Goal: Task Accomplishment & Management: Complete application form

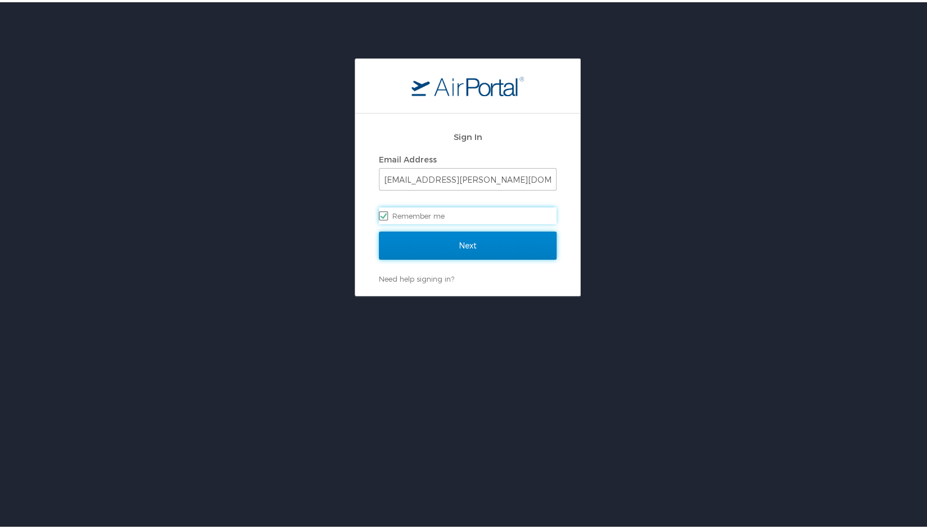
click at [420, 251] on input "Next" at bounding box center [468, 243] width 178 height 28
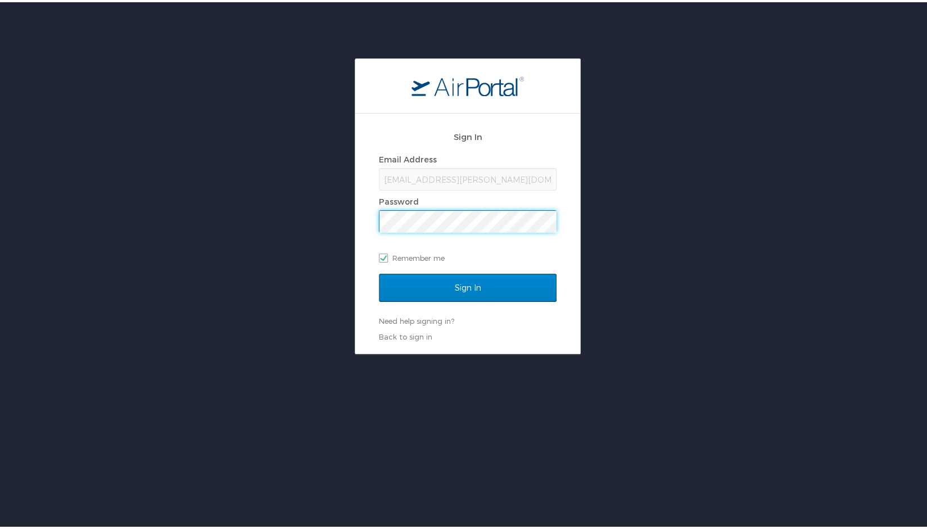
click at [379, 272] on input "Sign In" at bounding box center [468, 286] width 178 height 28
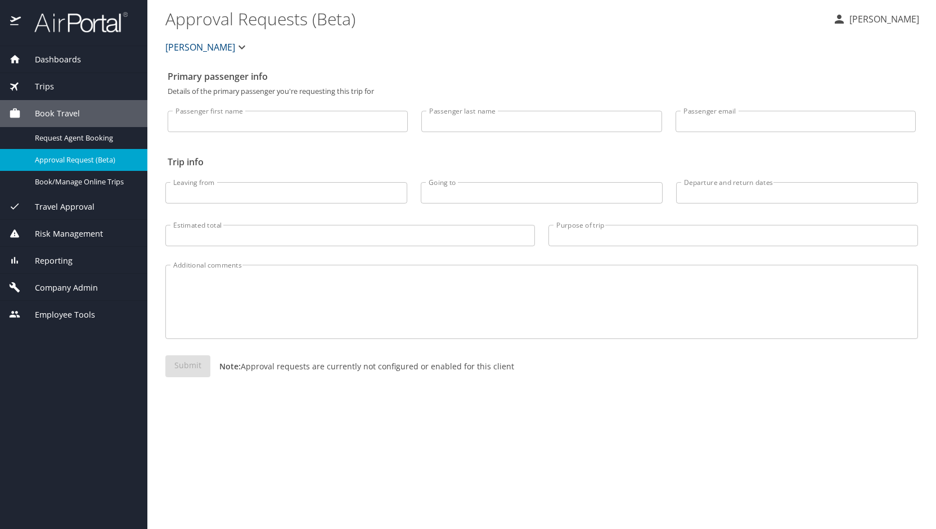
click at [65, 284] on span "Company Admin" at bounding box center [59, 288] width 77 height 12
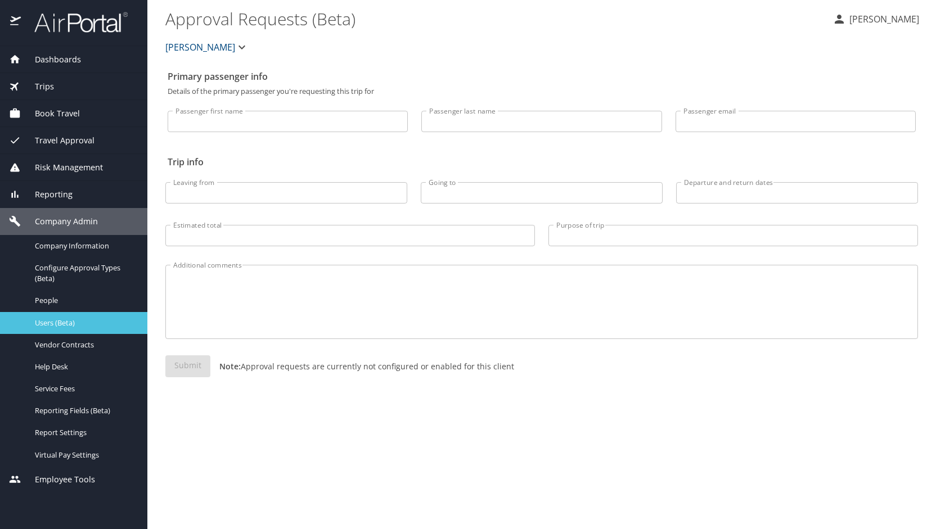
click at [69, 321] on span "Users (Beta)" at bounding box center [84, 323] width 99 height 11
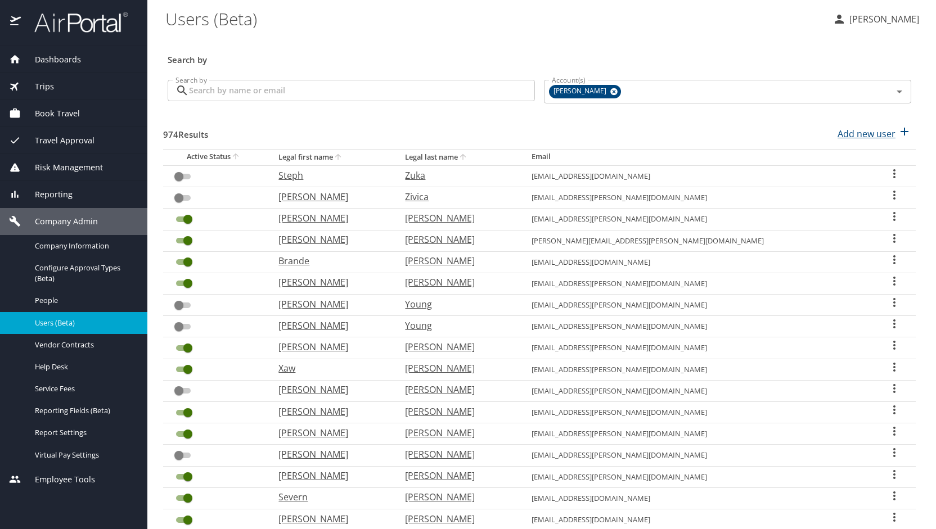
click at [851, 132] on p "Add new user" at bounding box center [866, 133] width 58 height 13
select select "US"
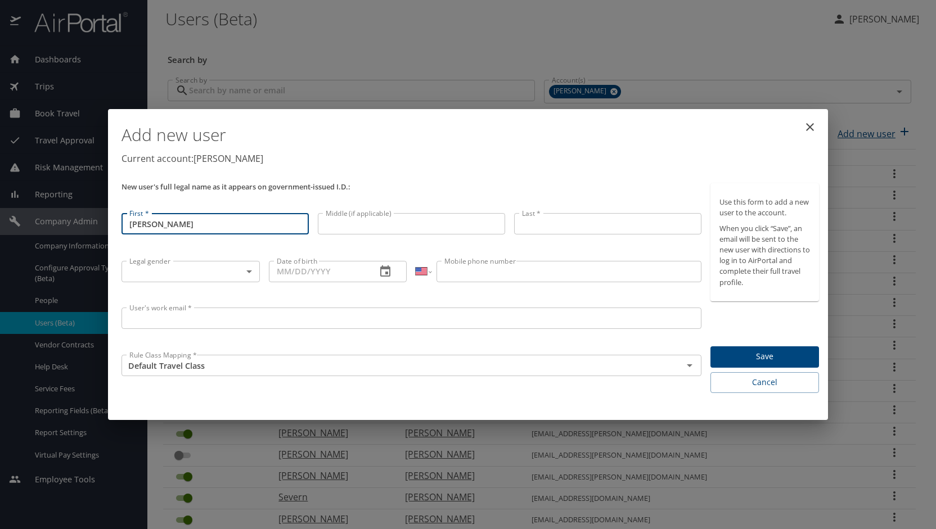
type input "Carrie"
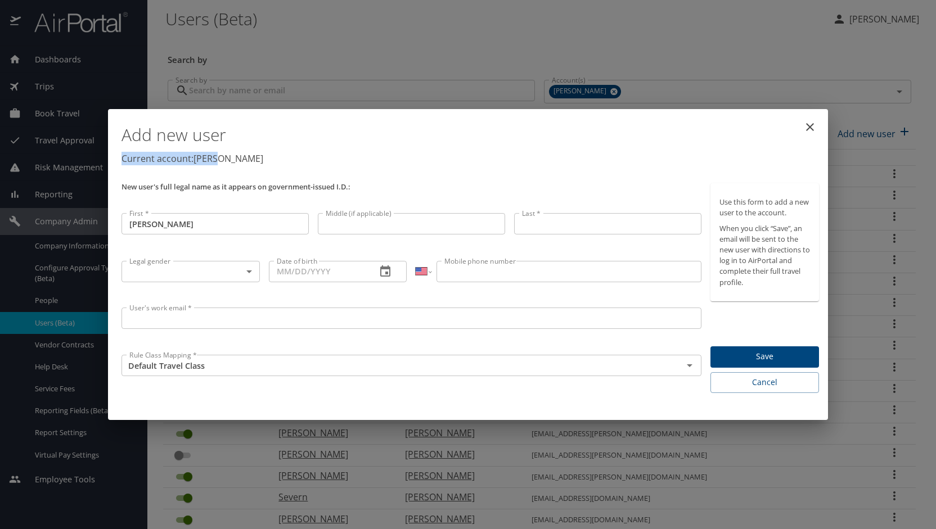
drag, startPoint x: 609, startPoint y: 161, endPoint x: 756, endPoint y: 143, distance: 147.9
click at [756, 143] on div "Add new user Current account: Doner" at bounding box center [469, 141] width 697 height 47
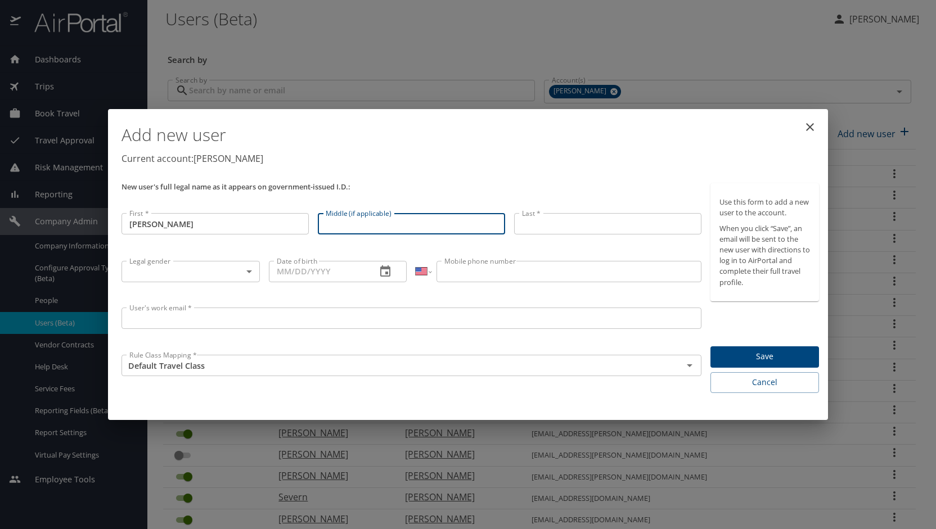
click at [484, 222] on input "Middle (if applicable)" at bounding box center [411, 223] width 187 height 21
type input "Lynn"
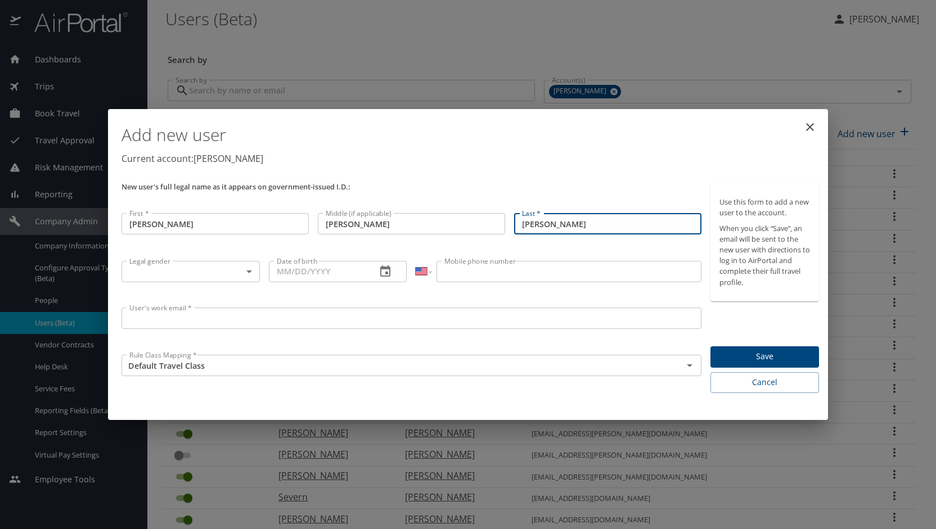
type input "Johns"
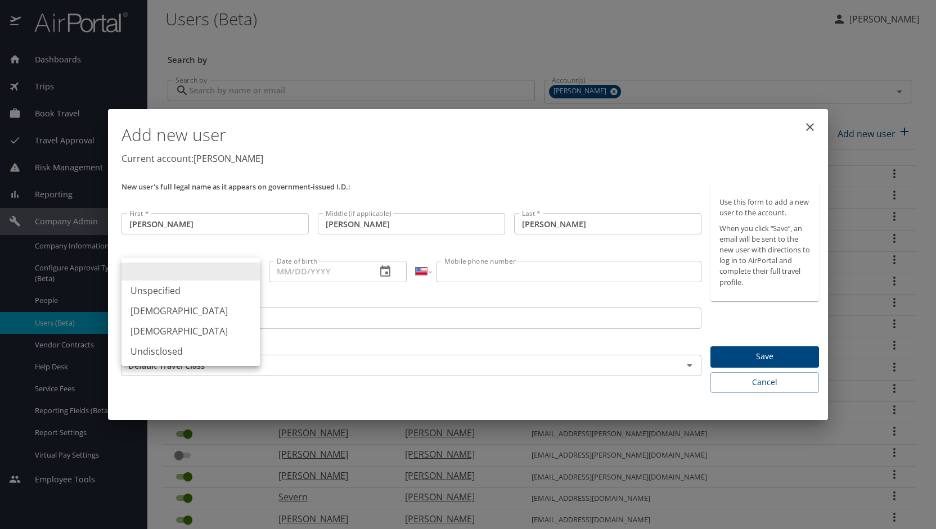
click at [252, 267] on body "Dashboards AirPortal 360™ Manager My Travel Dashboard Trips Airtinerary® Lookup…" at bounding box center [468, 264] width 936 height 529
click at [210, 322] on li "Female" at bounding box center [190, 331] width 138 height 20
type input "Female"
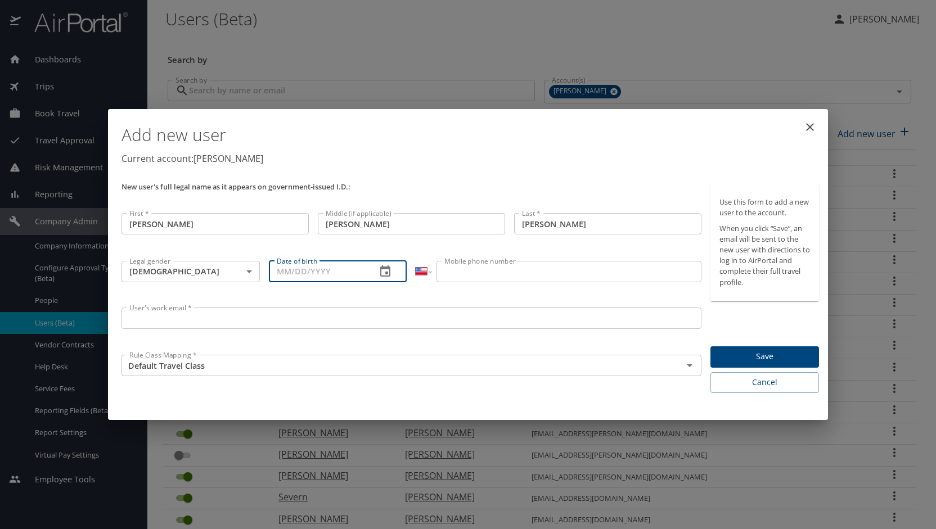
click at [318, 273] on input "Date of birth" at bounding box center [318, 271] width 99 height 21
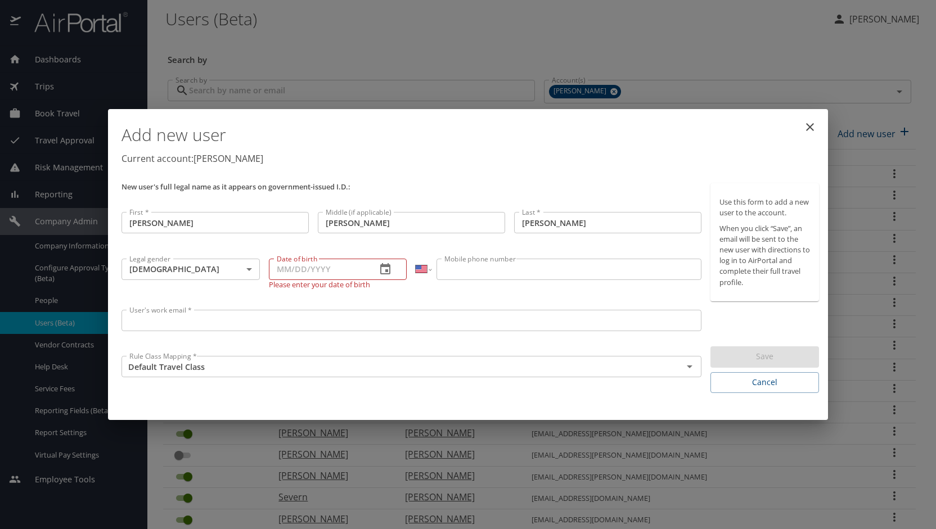
click at [509, 183] on div "New user's full legal name as it appears on government-issued I.D.:" at bounding box center [411, 193] width 589 height 29
click at [335, 265] on input "Date of birth" at bounding box center [318, 269] width 99 height 21
type input "02/26/1974"
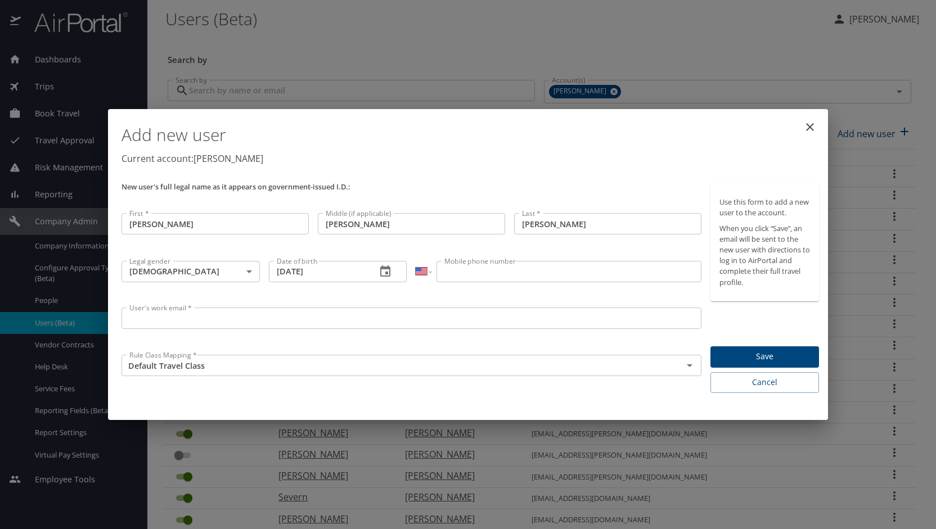
click at [618, 272] on input "Mobile phone number" at bounding box center [568, 271] width 264 height 21
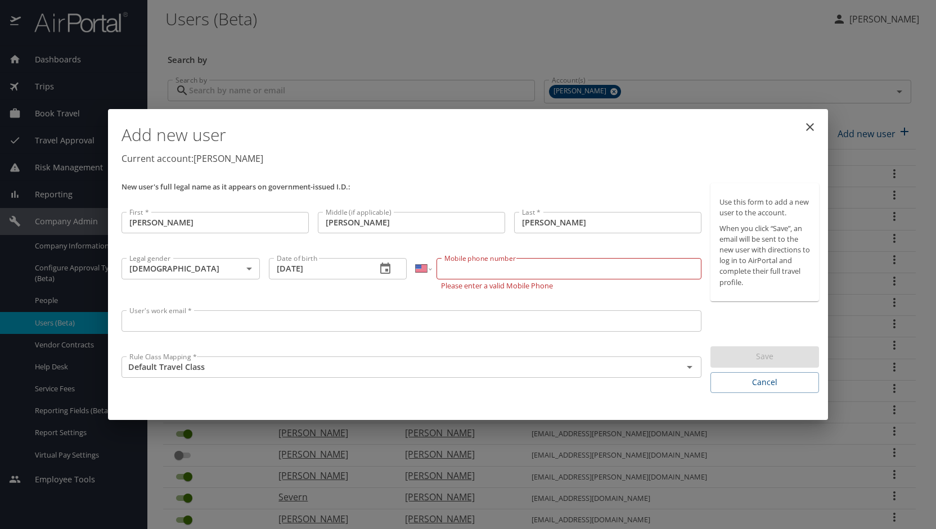
click at [502, 270] on input "Mobile phone number" at bounding box center [568, 268] width 264 height 21
click at [500, 261] on input "(248) 894" at bounding box center [568, 268] width 264 height 21
type input "(248) 894-3889"
click at [325, 314] on input "User's work email *" at bounding box center [411, 320] width 580 height 21
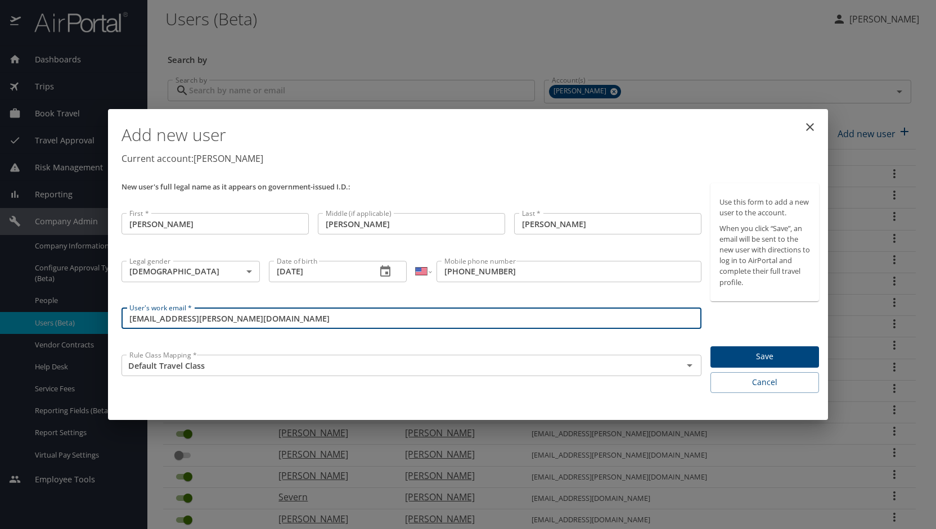
type input "cjohns@doner.com"
click at [762, 358] on span "Save" at bounding box center [764, 357] width 91 height 14
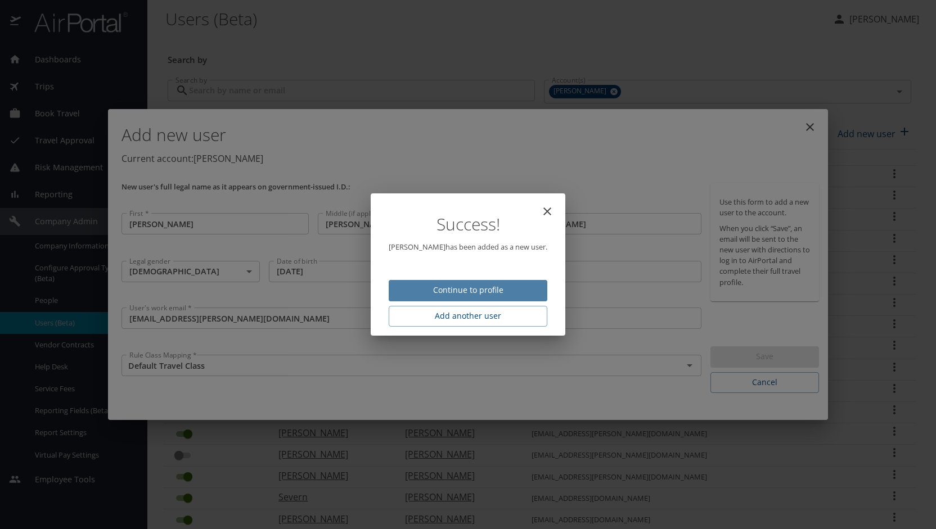
click at [529, 292] on span "Continue to profile" at bounding box center [468, 290] width 141 height 14
select select "US"
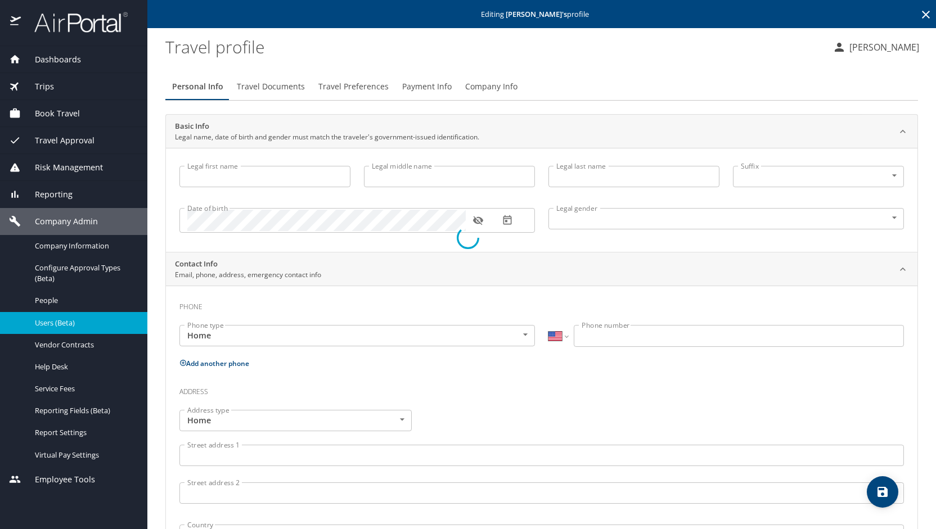
type input "Carrie"
type input "Lynn"
type input "Johns"
type input "Female"
select select "US"
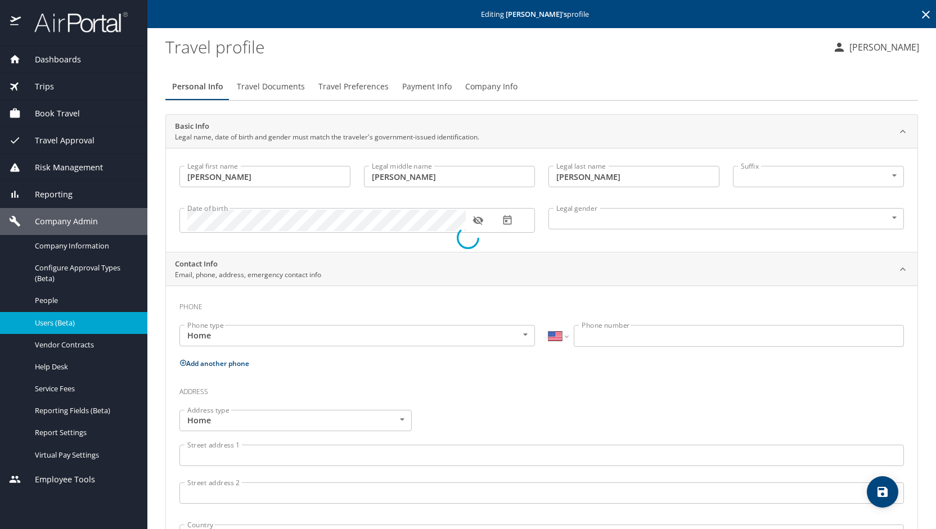
select select "US"
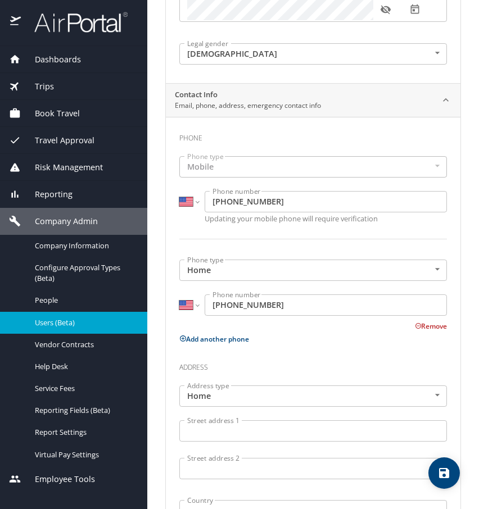
scroll to position [322, 0]
click at [229, 432] on input "Street address 1" at bounding box center [313, 430] width 268 height 21
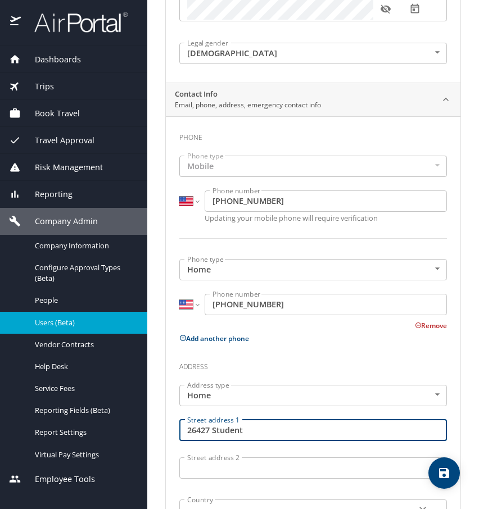
type input "26427 Student"
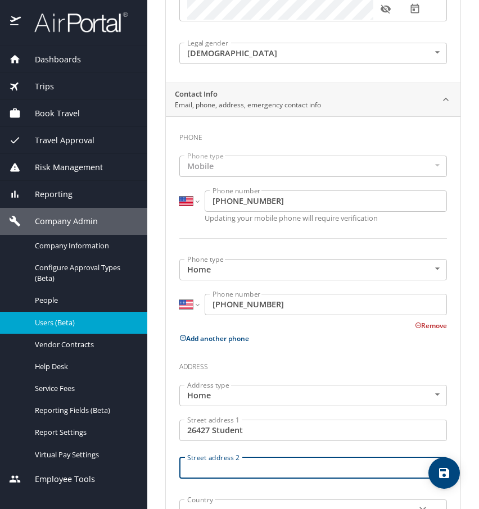
scroll to position [329, 0]
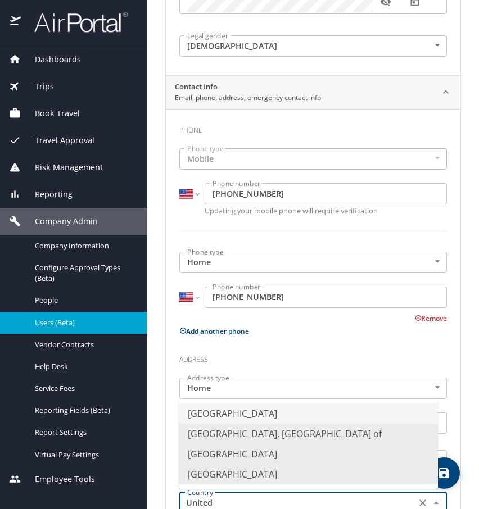
click at [275, 413] on li "United States of America" at bounding box center [308, 414] width 259 height 20
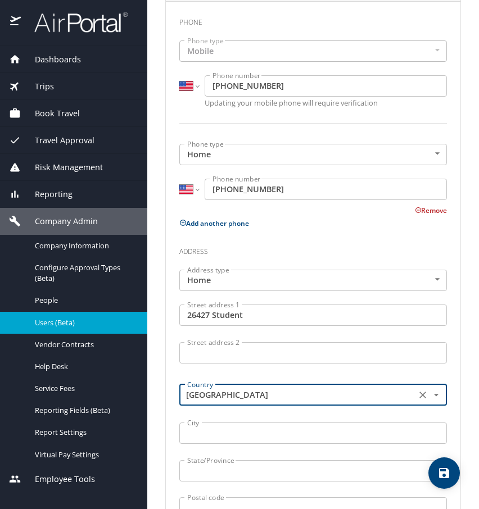
scroll to position [439, 0]
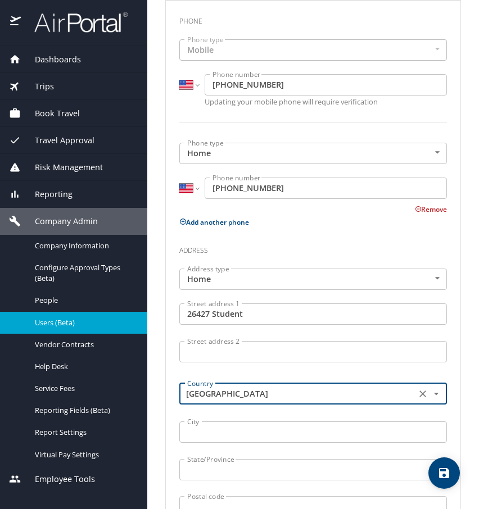
type input "United States of America"
click at [271, 428] on input "City" at bounding box center [313, 432] width 268 height 21
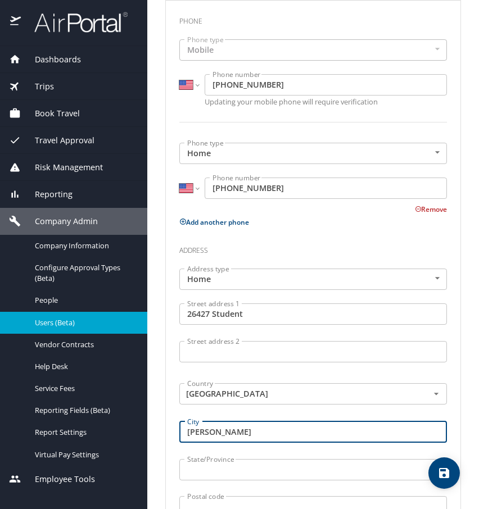
type input "Redford"
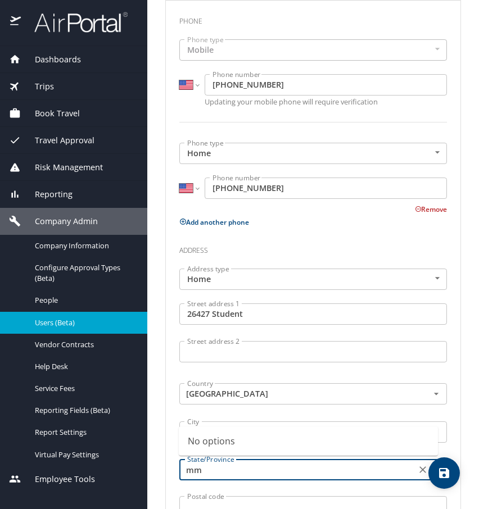
type input "m"
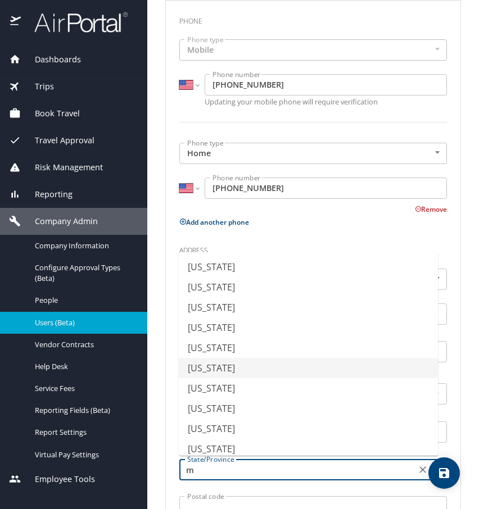
click at [245, 375] on li "Michigan" at bounding box center [308, 368] width 259 height 20
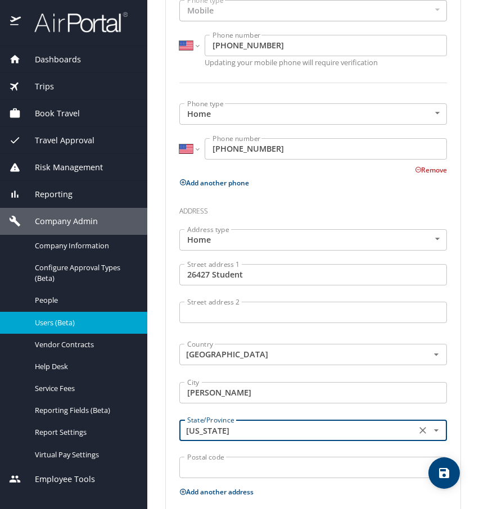
scroll to position [480, 0]
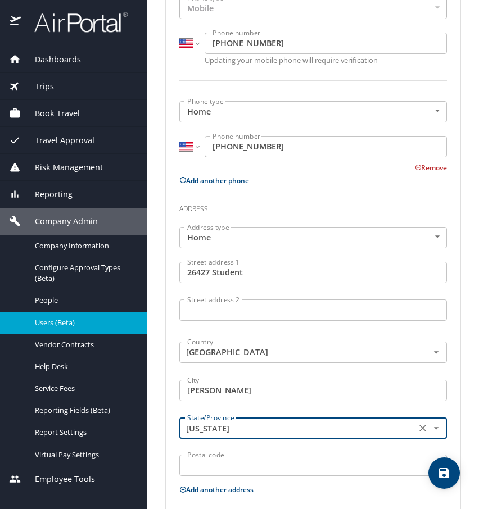
type input "Michigan"
click at [252, 464] on input "Postal code" at bounding box center [313, 465] width 268 height 21
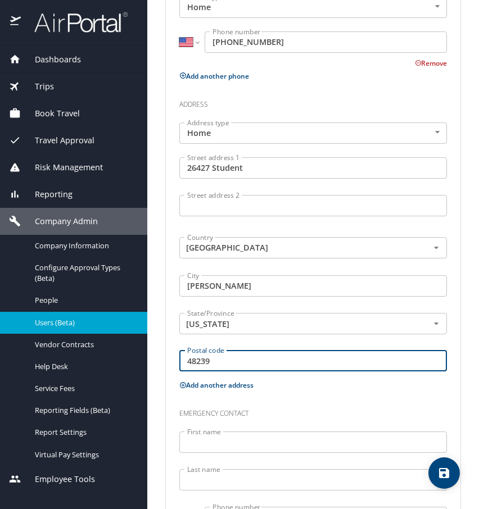
scroll to position [611, 0]
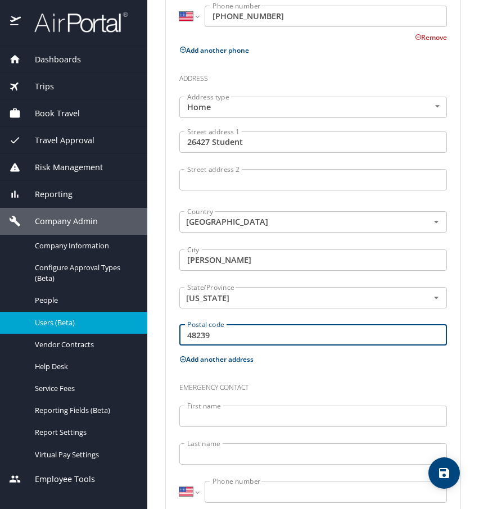
type input "48239"
click at [260, 410] on input "First name" at bounding box center [313, 416] width 268 height 21
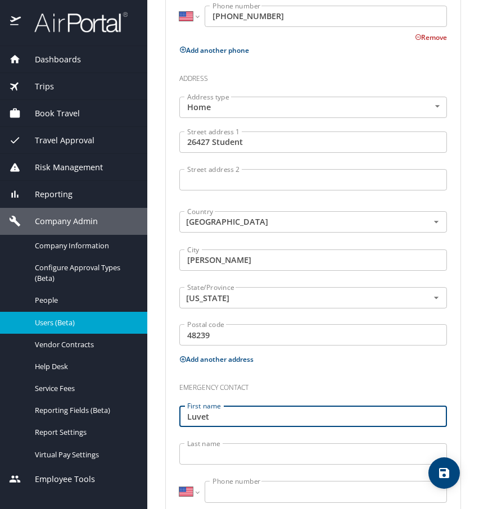
type input "Luvet"
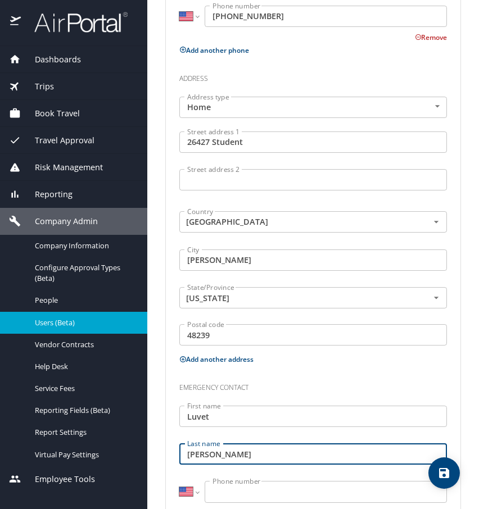
type input "Johns"
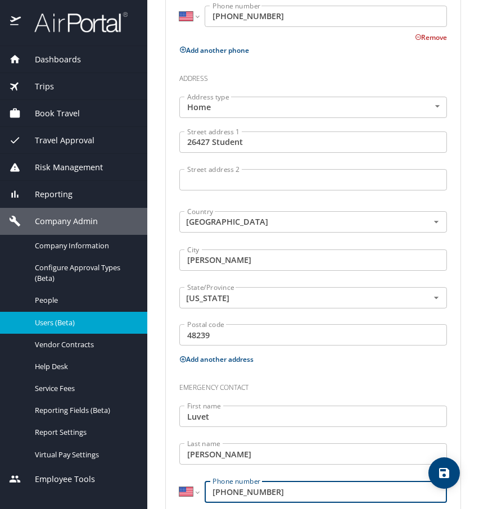
type input "(248) 904-6971"
click at [448, 471] on icon "save" at bounding box center [444, 473] width 10 height 10
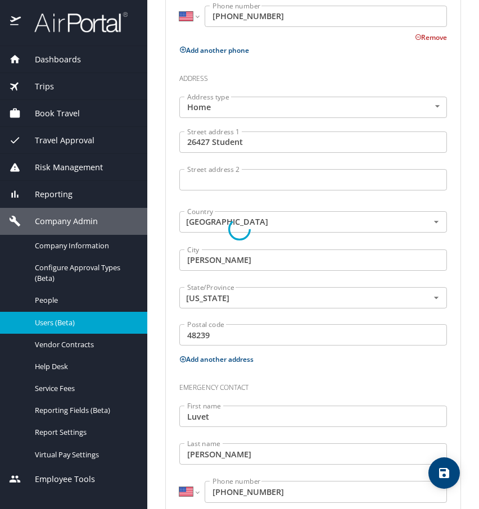
select select "US"
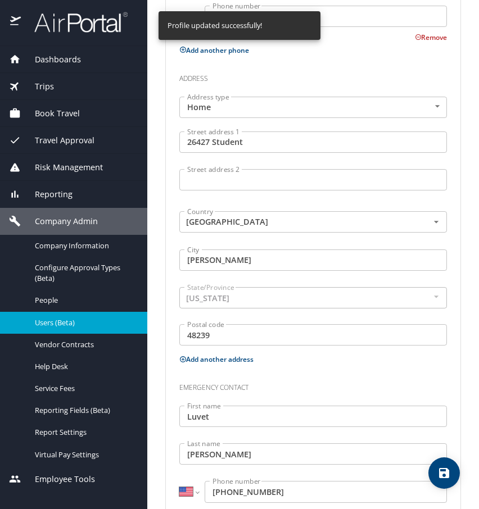
select select "US"
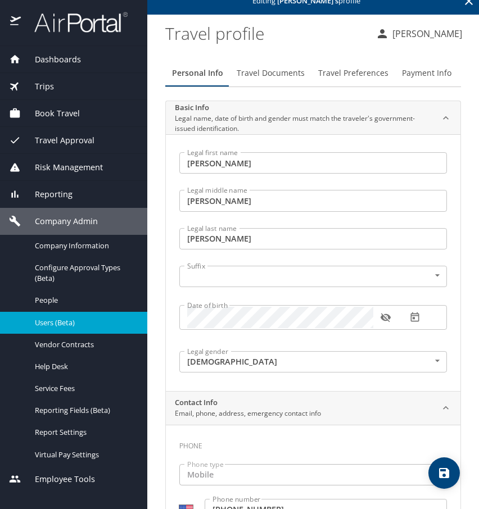
scroll to position [0, 0]
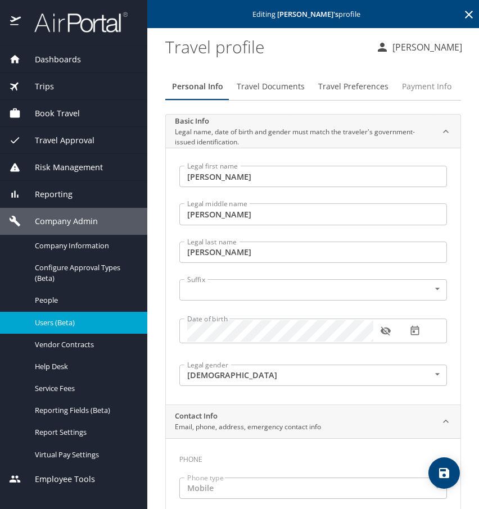
click at [413, 89] on span "Payment Info" at bounding box center [426, 87] width 49 height 14
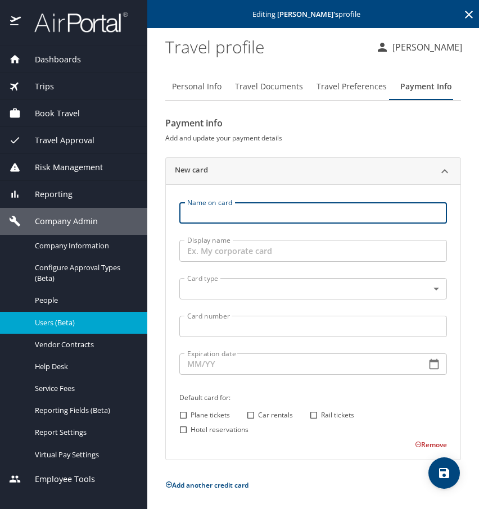
click at [271, 222] on input "Name on card" at bounding box center [313, 212] width 268 height 21
type input "Carie Lynn Johns"
click at [196, 293] on body "Dashboards AirPortal 360™ Manager My Travel Dashboard Trips Airtinerary® Lookup…" at bounding box center [239, 254] width 479 height 509
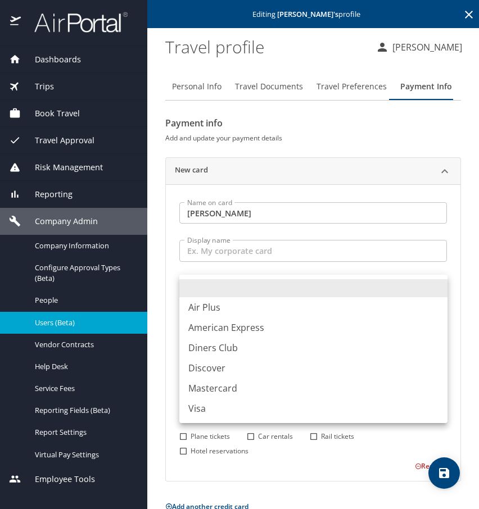
click at [242, 264] on div at bounding box center [239, 254] width 479 height 509
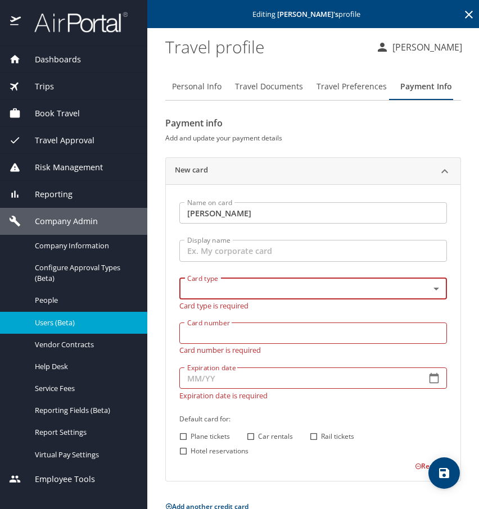
click at [428, 284] on body "Dashboards AirPortal 360™ Manager My Travel Dashboard Trips Airtinerary® Lookup…" at bounding box center [239, 254] width 479 height 509
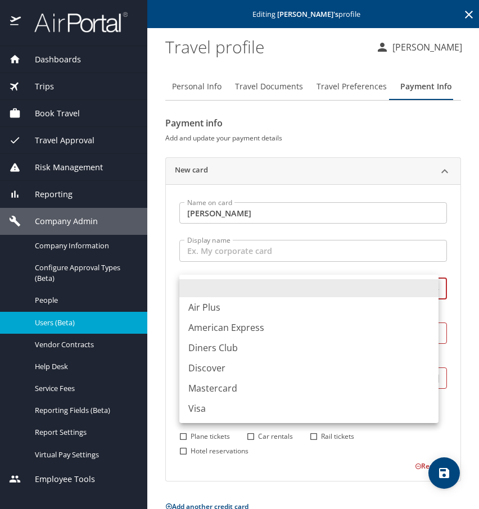
click at [247, 383] on li "Mastercard" at bounding box center [308, 388] width 259 height 20
type input "CA"
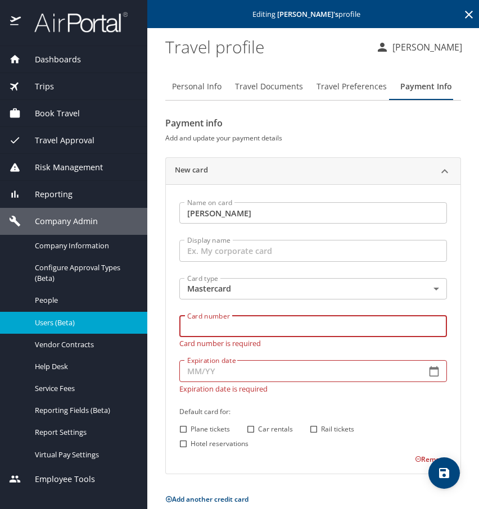
click at [228, 342] on div "Card number Card number Card number is required" at bounding box center [313, 331] width 281 height 45
type input "5178059253551825"
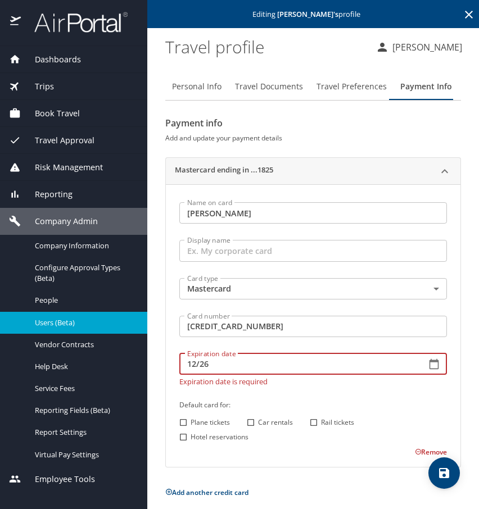
type input "12/26"
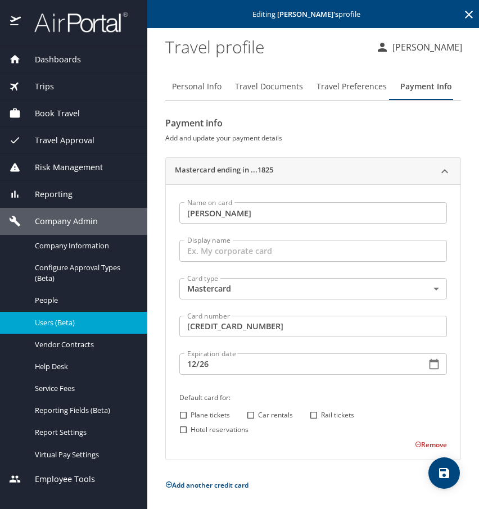
click at [250, 424] on div "Plane tickets Car rentals Rail tickets Hotel reservations" at bounding box center [311, 422] width 271 height 29
click at [251, 417] on input "Car rentals" at bounding box center [250, 415] width 15 height 15
checkbox input "true"
click at [181, 430] on input "Hotel reservations" at bounding box center [183, 430] width 15 height 15
checkbox input "true"
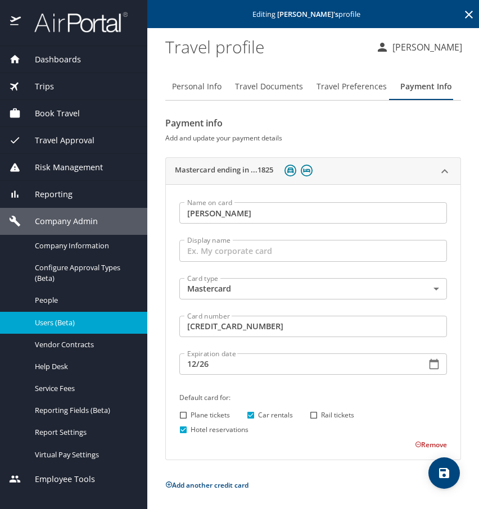
click at [433, 473] on span "save" at bounding box center [443, 473] width 31 height 13
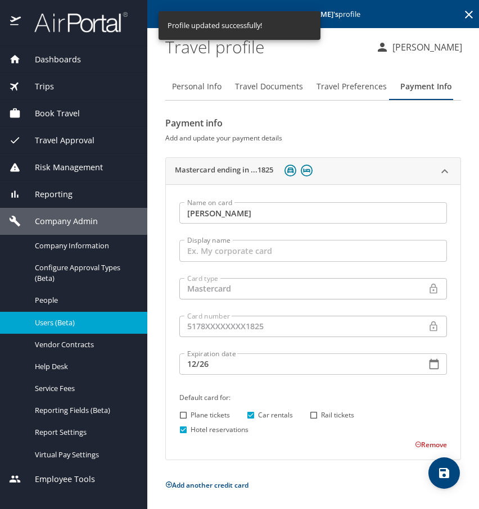
click at [190, 87] on span "Personal Info" at bounding box center [196, 87] width 49 height 14
select select "US"
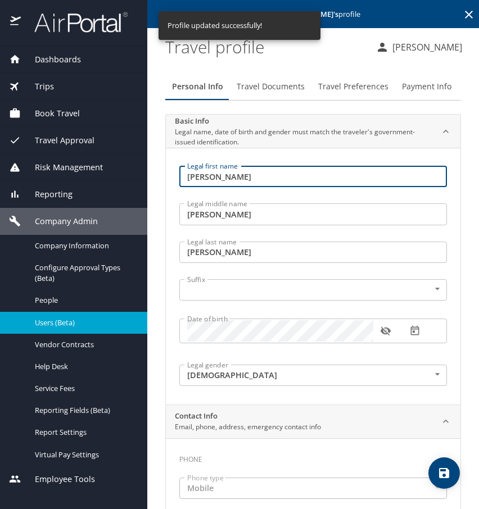
click at [229, 179] on input "Carrie" at bounding box center [313, 176] width 268 height 21
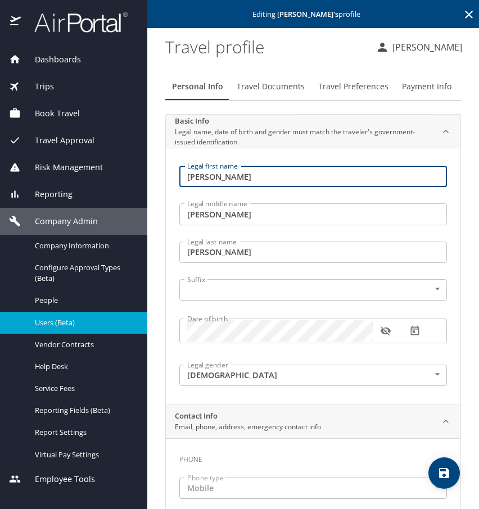
type input "Carie"
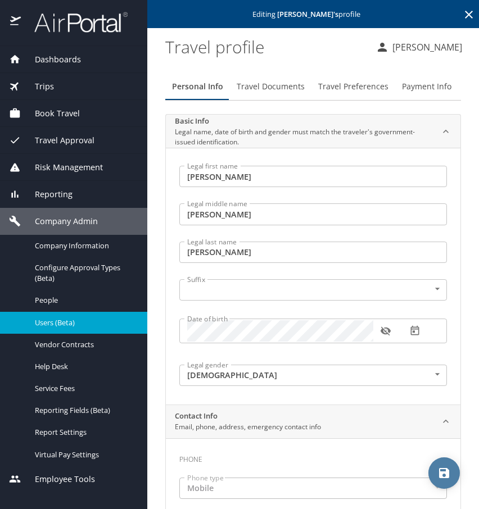
click at [435, 468] on span "save" at bounding box center [443, 473] width 31 height 13
select select "US"
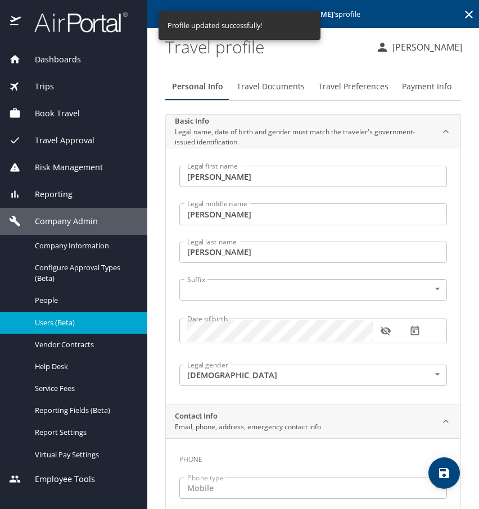
select select "US"
click at [328, 460] on h3 "Phone" at bounding box center [313, 457] width 268 height 19
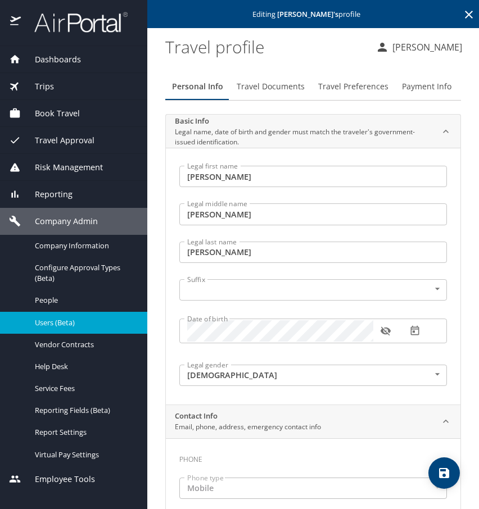
click at [448, 477] on icon "save" at bounding box center [444, 473] width 10 height 10
select select "US"
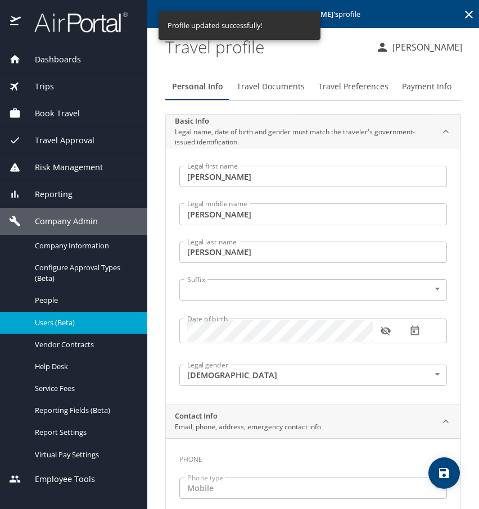
select select "US"
